Goal: Find contact information: Find contact information

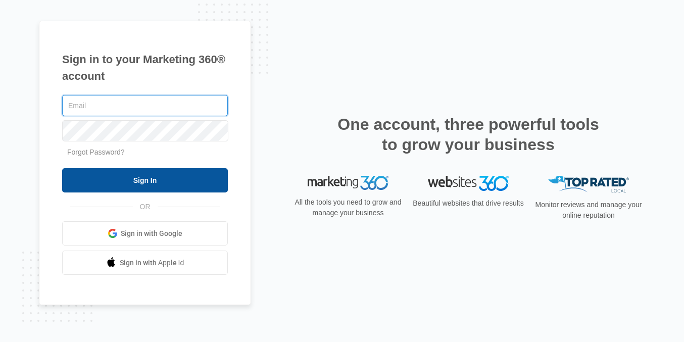
type input "[EMAIL_ADDRESS][DOMAIN_NAME]"
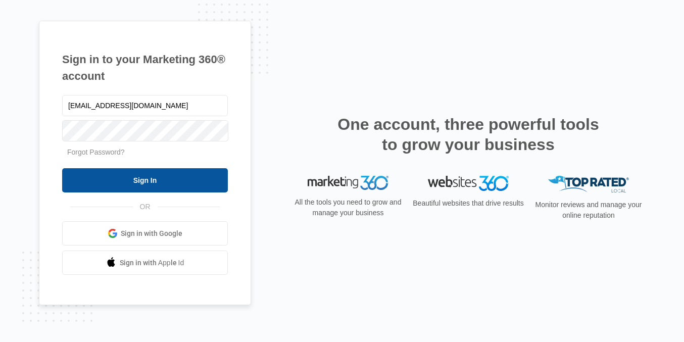
click at [134, 178] on input "Sign In" at bounding box center [145, 180] width 166 height 24
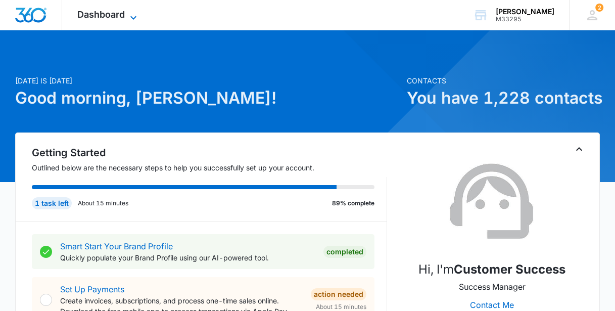
click at [94, 16] on span "Dashboard" at bounding box center [101, 14] width 48 height 11
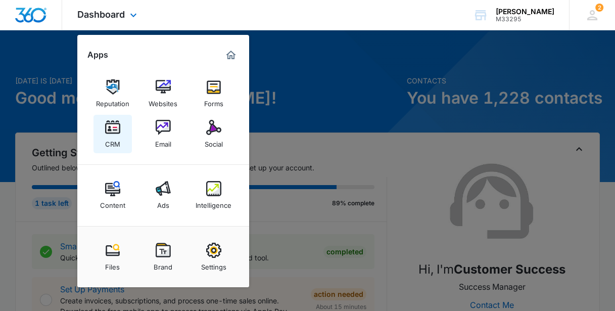
click at [102, 129] on link "CRM" at bounding box center [113, 134] width 38 height 38
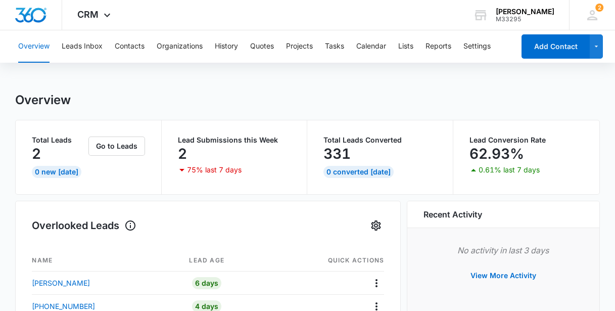
scroll to position [91, 0]
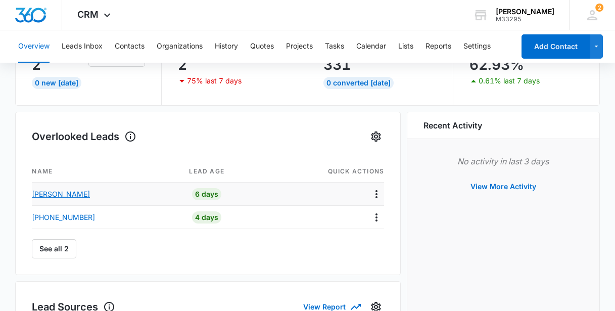
click at [68, 194] on p "[PERSON_NAME]" at bounding box center [61, 194] width 58 height 11
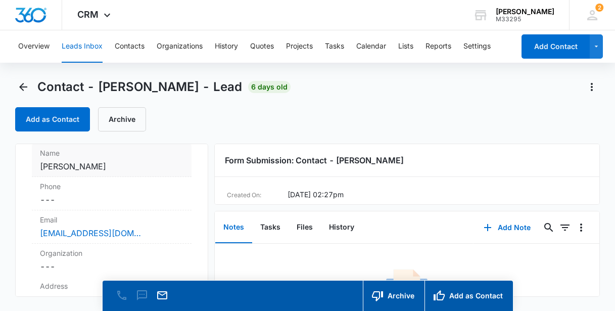
scroll to position [137, 0]
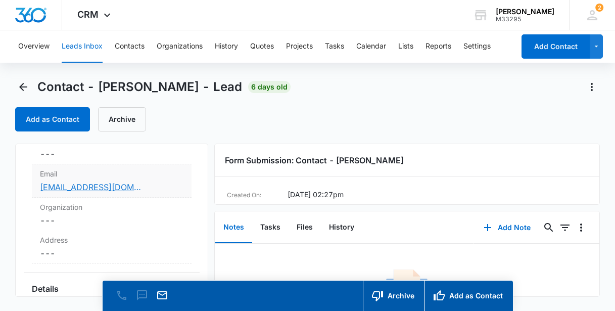
click at [75, 188] on link "[EMAIL_ADDRESS][DOMAIN_NAME]" at bounding box center [90, 187] width 101 height 12
click at [18, 103] on div "Contact - [PERSON_NAME] - Lead 6 days old Add as Contact Archive" at bounding box center [307, 105] width 584 height 53
